Goal: Transaction & Acquisition: Download file/media

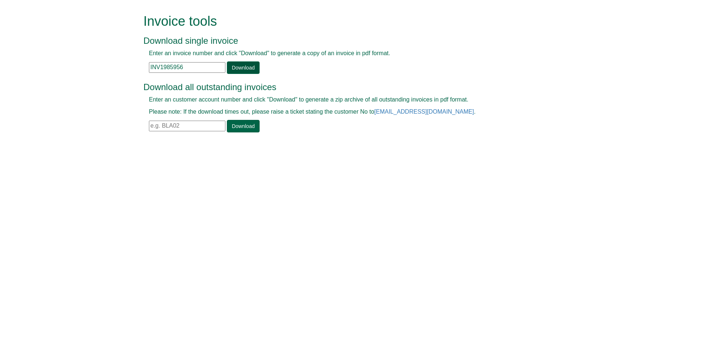
type input "INV1985956"
click at [243, 69] on link "Download" at bounding box center [243, 67] width 32 height 12
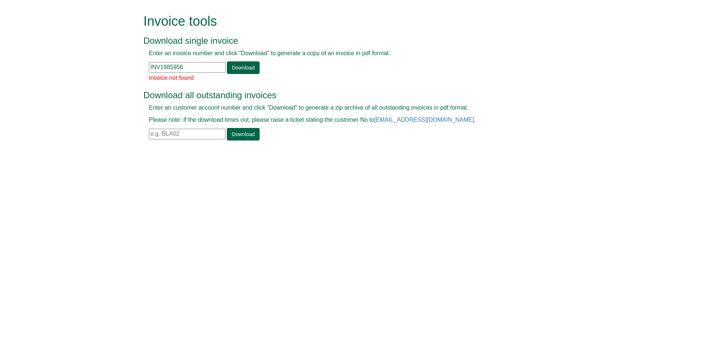
drag, startPoint x: 162, startPoint y: 67, endPoint x: 207, endPoint y: 67, distance: 45.2
click at [204, 68] on input "INV1985956" at bounding box center [187, 67] width 76 height 11
type input "INV1385956"
click at [237, 67] on link "Download" at bounding box center [243, 67] width 32 height 12
